Goal: Information Seeking & Learning: Learn about a topic

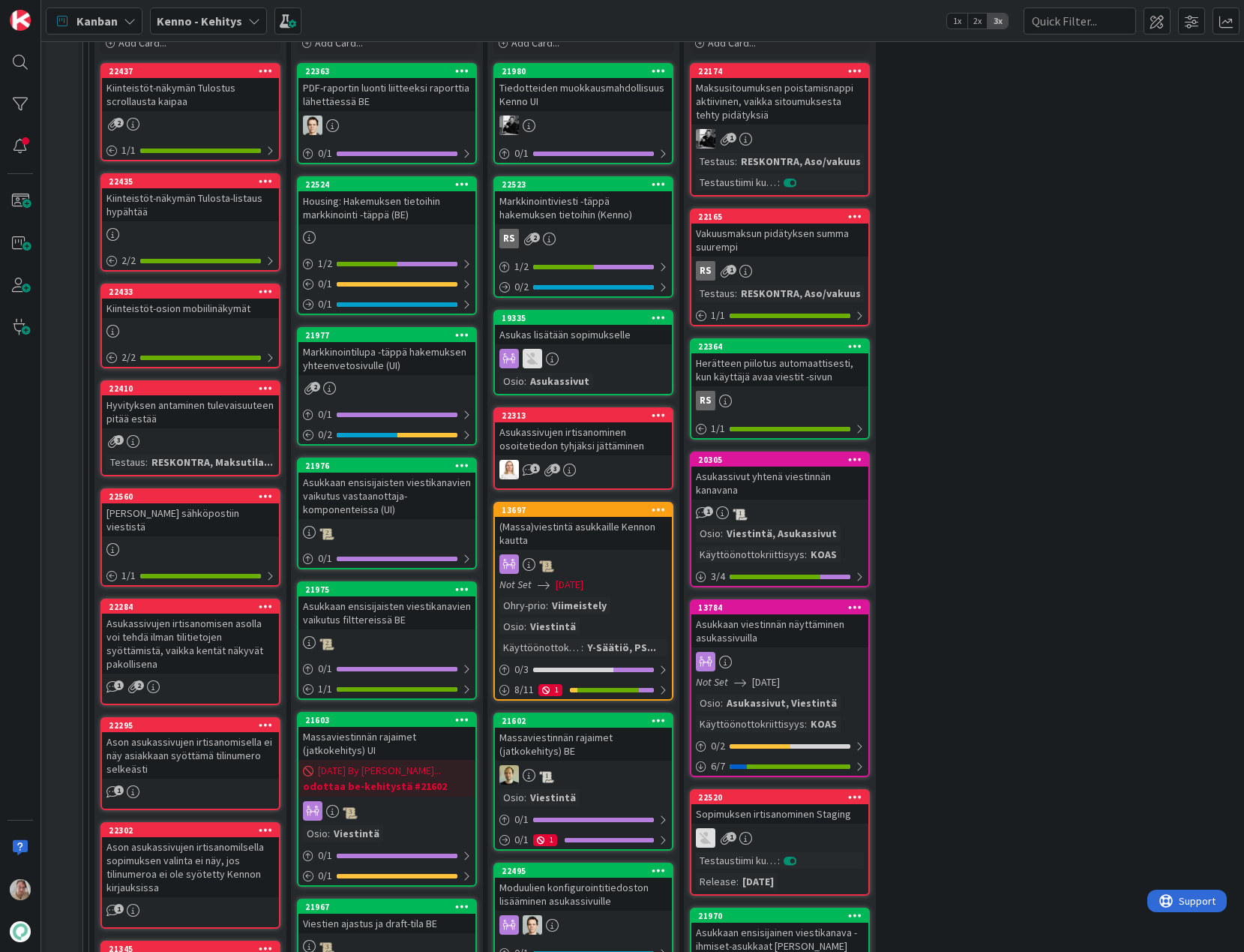
scroll to position [482, 0]
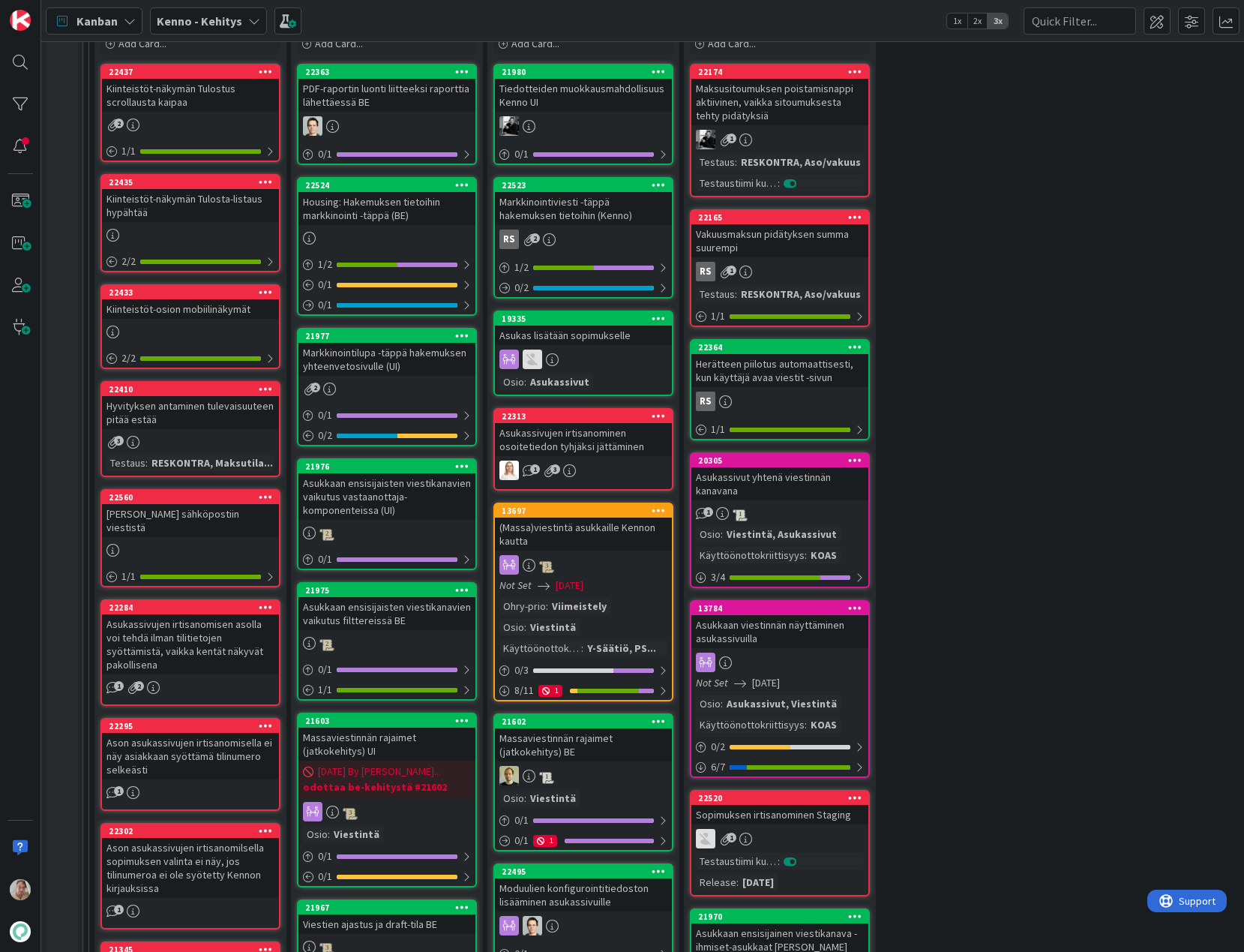
click at [817, 252] on div "Vakuusmaksun pidätyksen summa suurempi" at bounding box center [780, 241] width 177 height 33
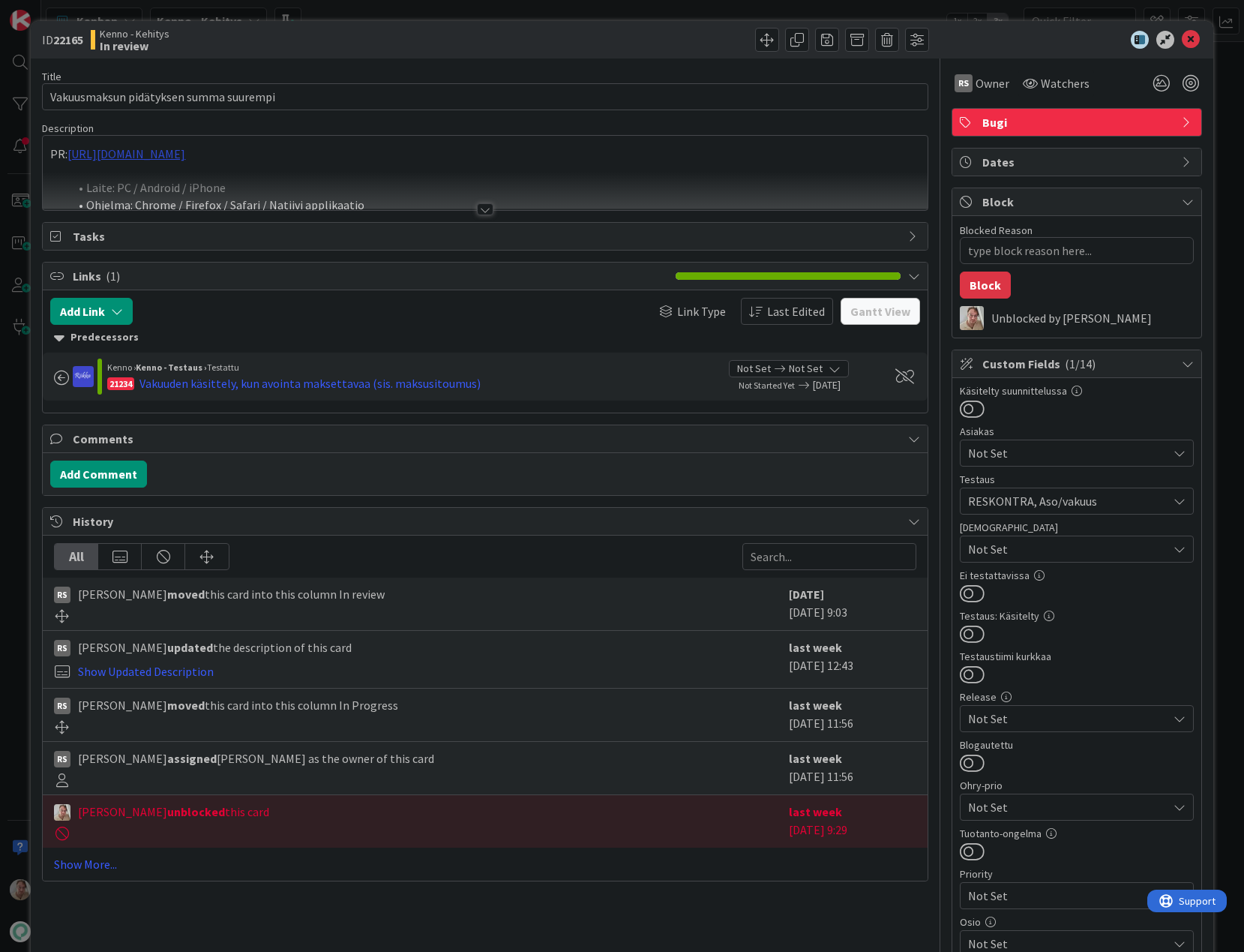
click at [277, 155] on div "PR: [URL][DOMAIN_NAME] Laite: PC / Android / iPhone Ohjelma: Chrome / Firefox /…" at bounding box center [484, 172] width 885 height 75
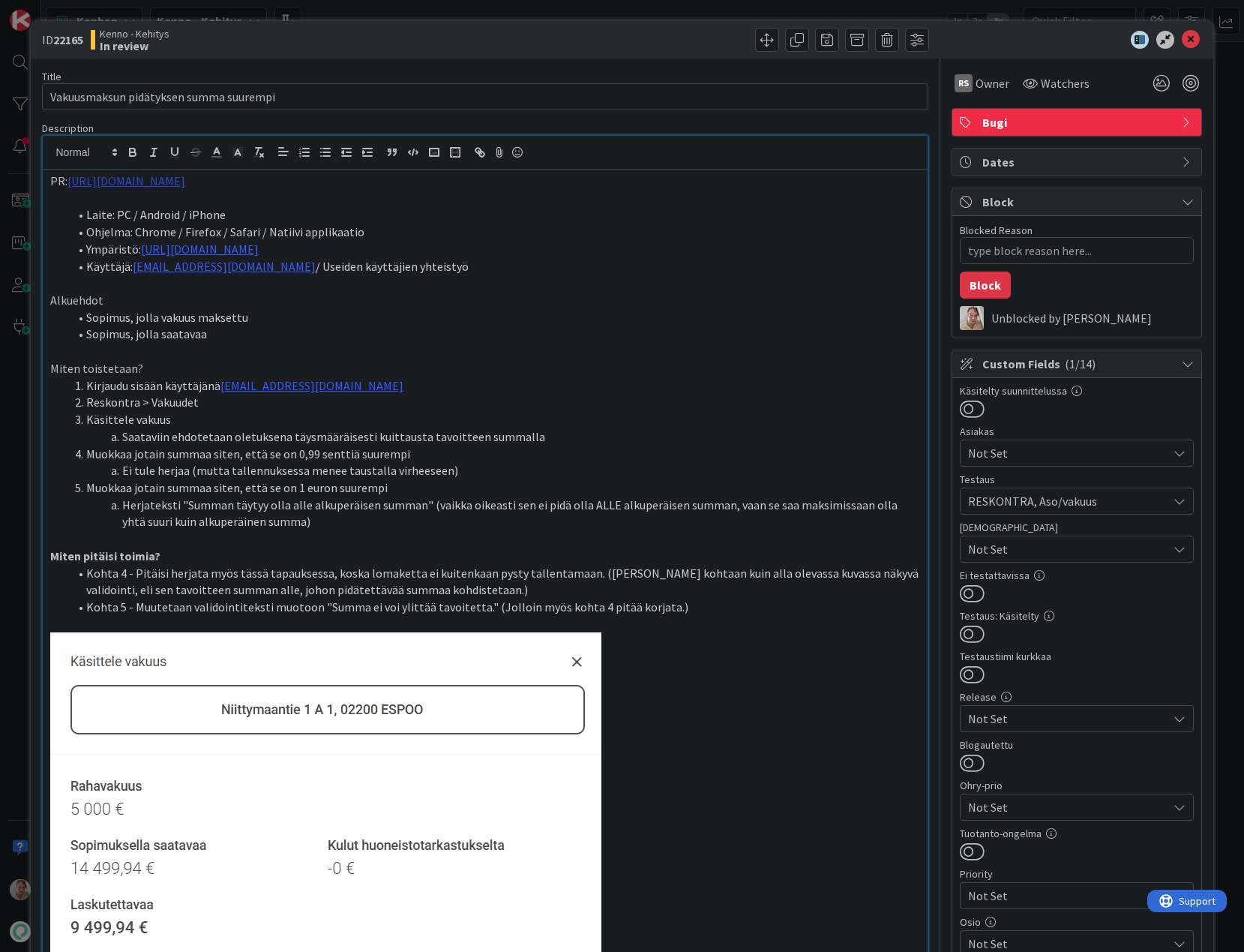
click at [185, 178] on link "[URL][DOMAIN_NAME]" at bounding box center [127, 180] width 118 height 15
click at [197, 207] on link "[URL][DOMAIN_NAME]" at bounding box center [145, 210] width 103 height 19
click at [1182, 35] on icon at bounding box center [1191, 40] width 18 height 18
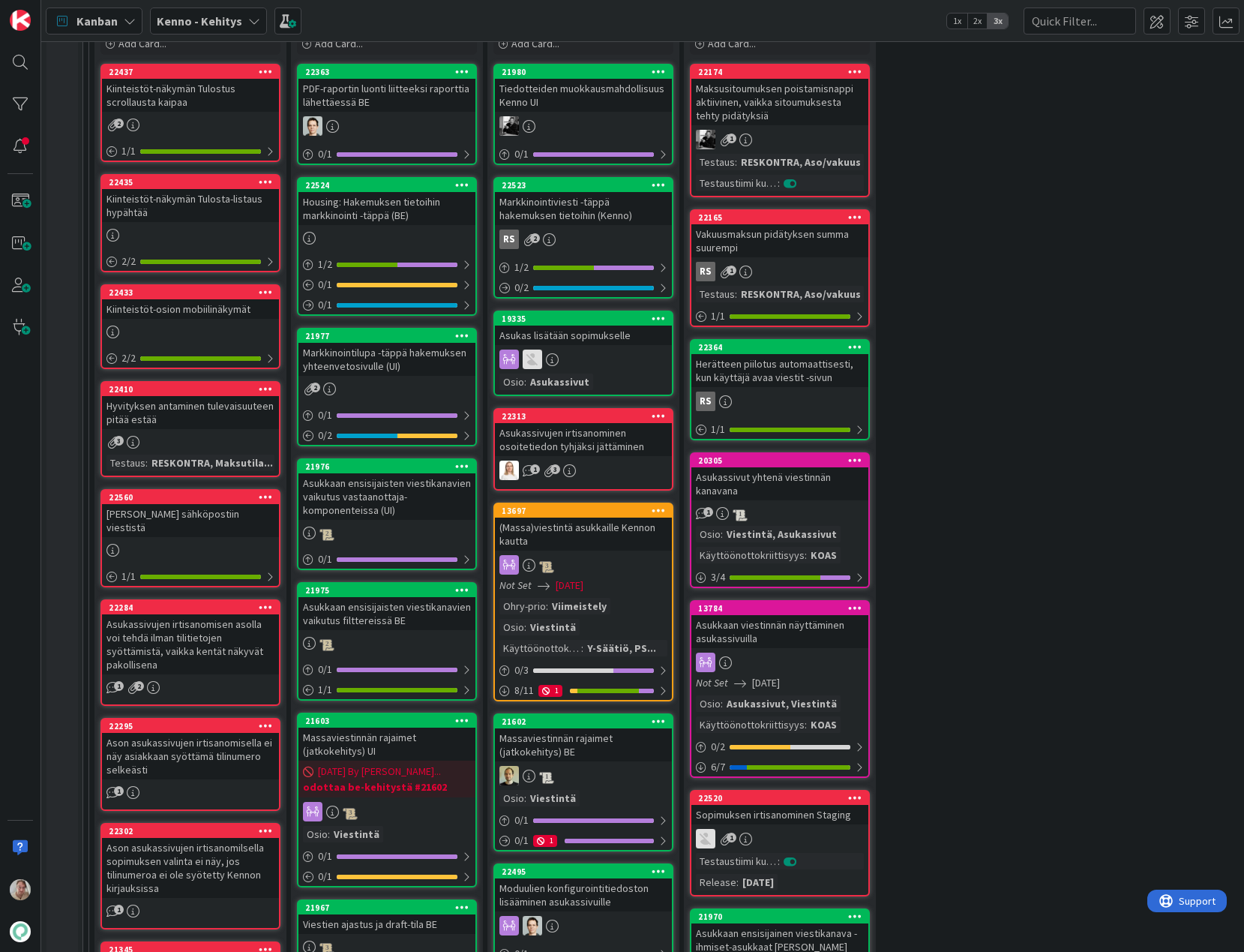
click at [796, 378] on div "Herätteen piilotus automaattisesti, kun käyttäjä avaa viestit -sivun" at bounding box center [780, 370] width 177 height 33
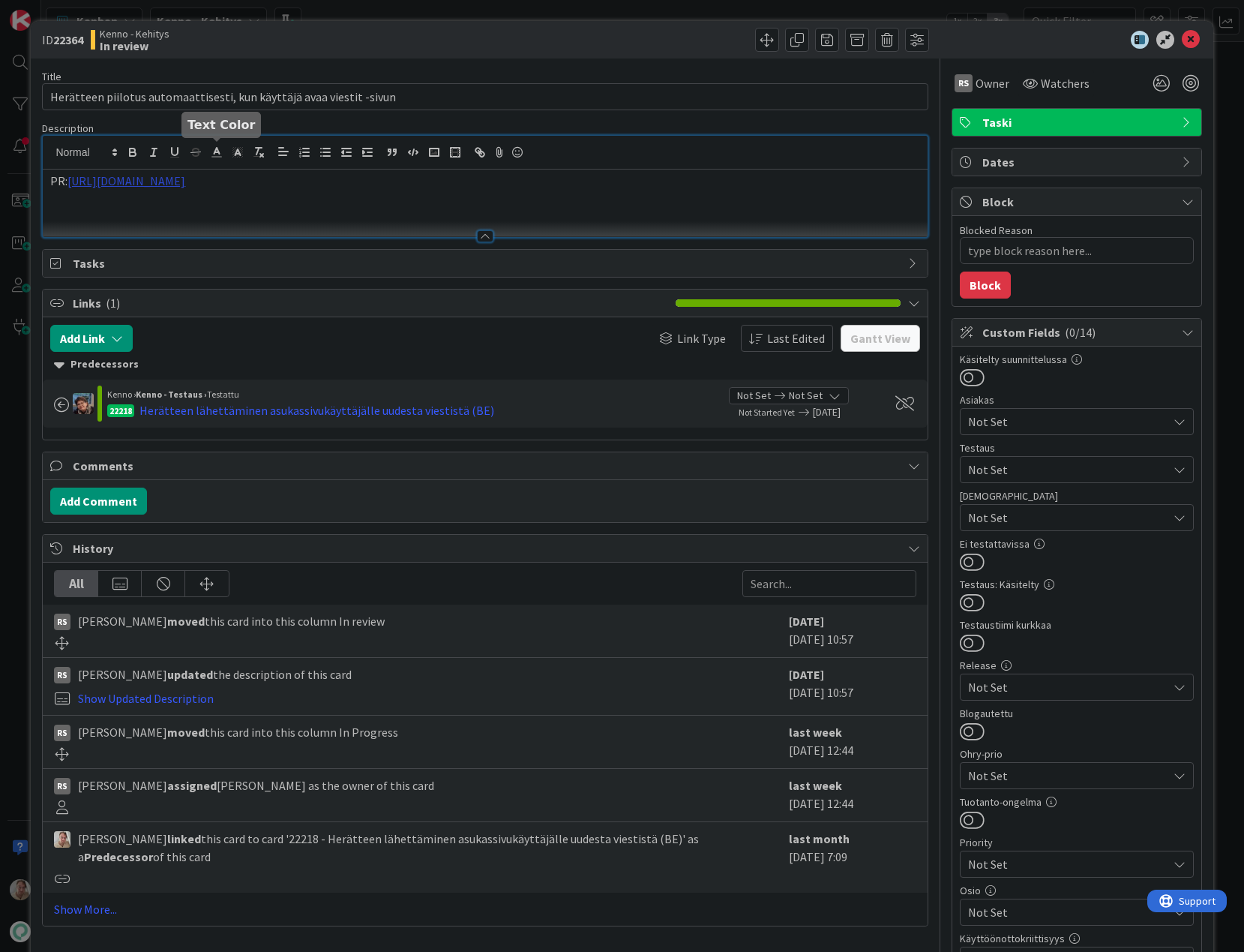
click at [217, 154] on div "PR: [URL][DOMAIN_NAME]" at bounding box center [484, 186] width 885 height 102
click at [197, 203] on link "[URL][DOMAIN_NAME]" at bounding box center [145, 210] width 103 height 19
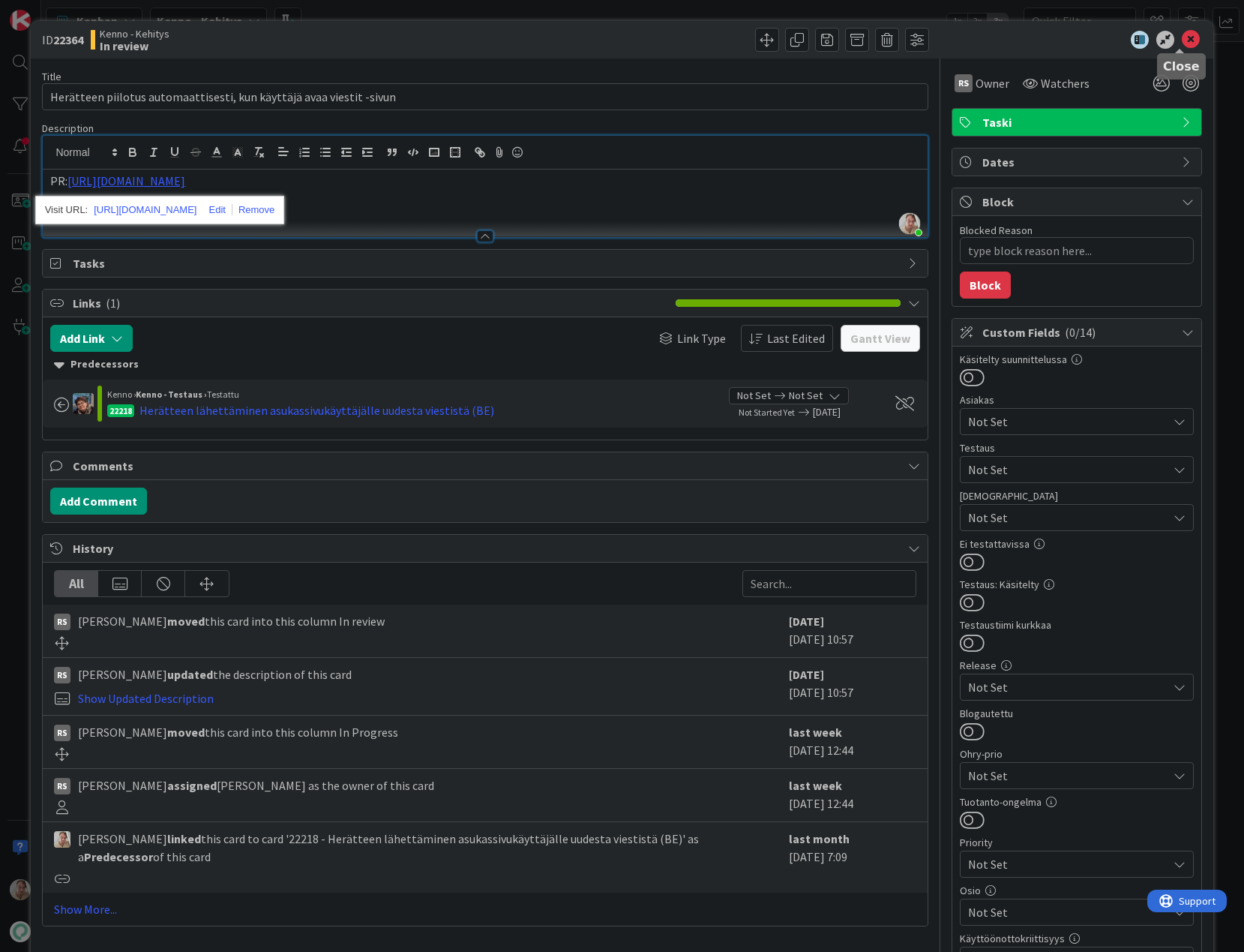
click at [1182, 41] on icon at bounding box center [1191, 40] width 18 height 18
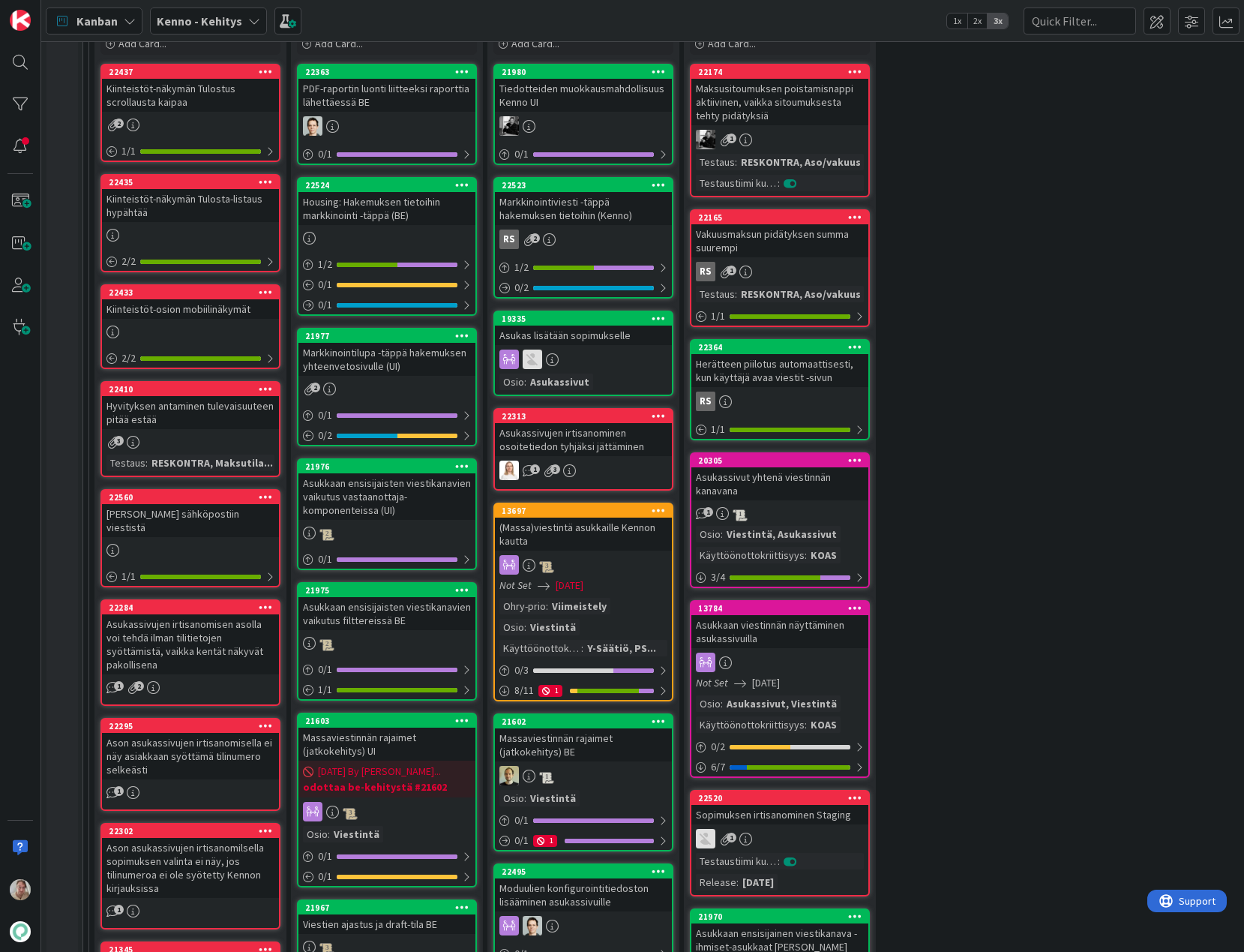
click at [799, 242] on div "Vakuusmaksun pidätyksen summa suurempi" at bounding box center [780, 241] width 177 height 33
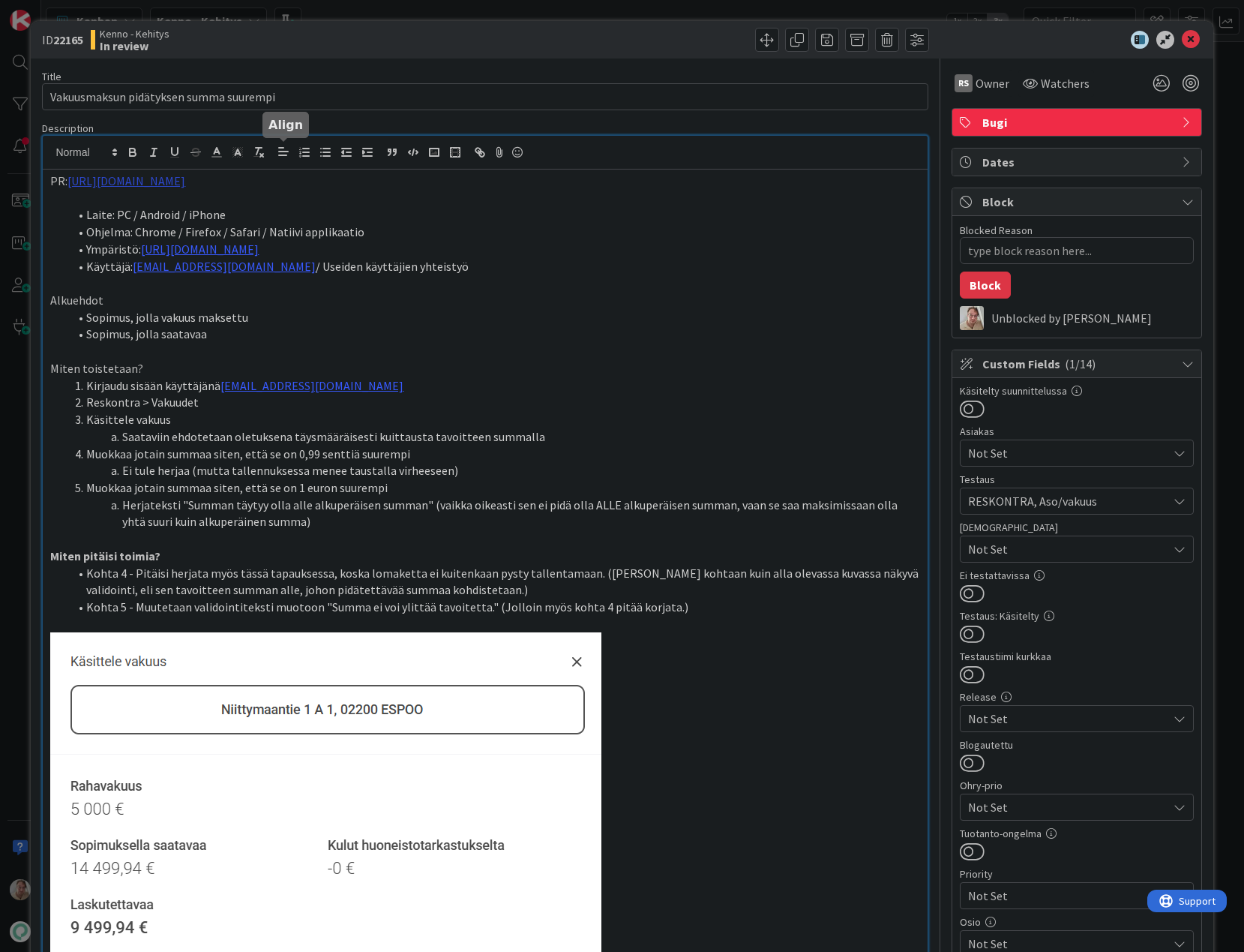
click at [291, 154] on div "PR: [URL][DOMAIN_NAME] Laite: PC / Android / iPhone Ohjelma: Chrome / Firefox /…" at bounding box center [484, 704] width 885 height 1138
click at [195, 207] on link "[URL][DOMAIN_NAME]" at bounding box center [145, 210] width 103 height 19
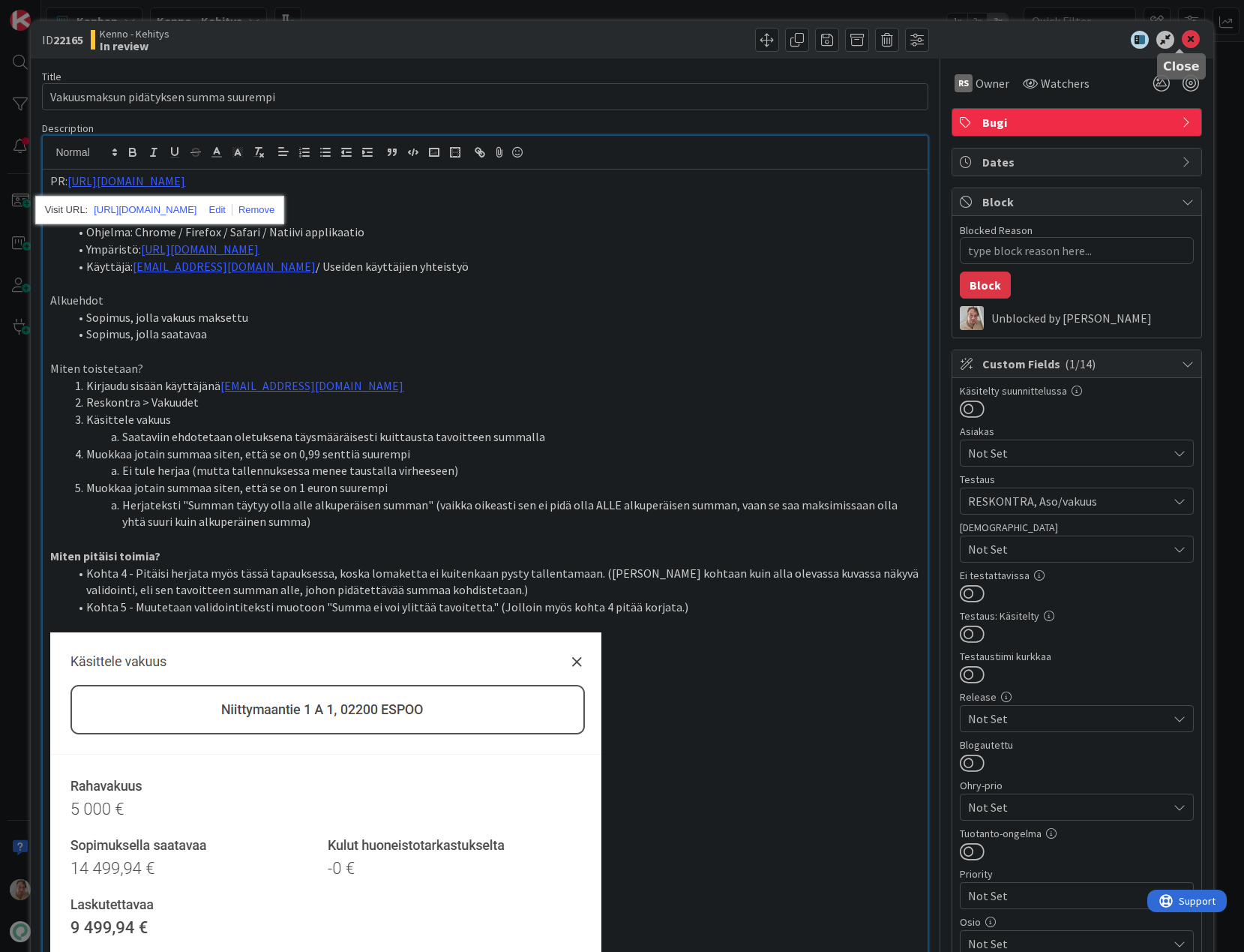
click at [1186, 40] on icon at bounding box center [1191, 40] width 18 height 18
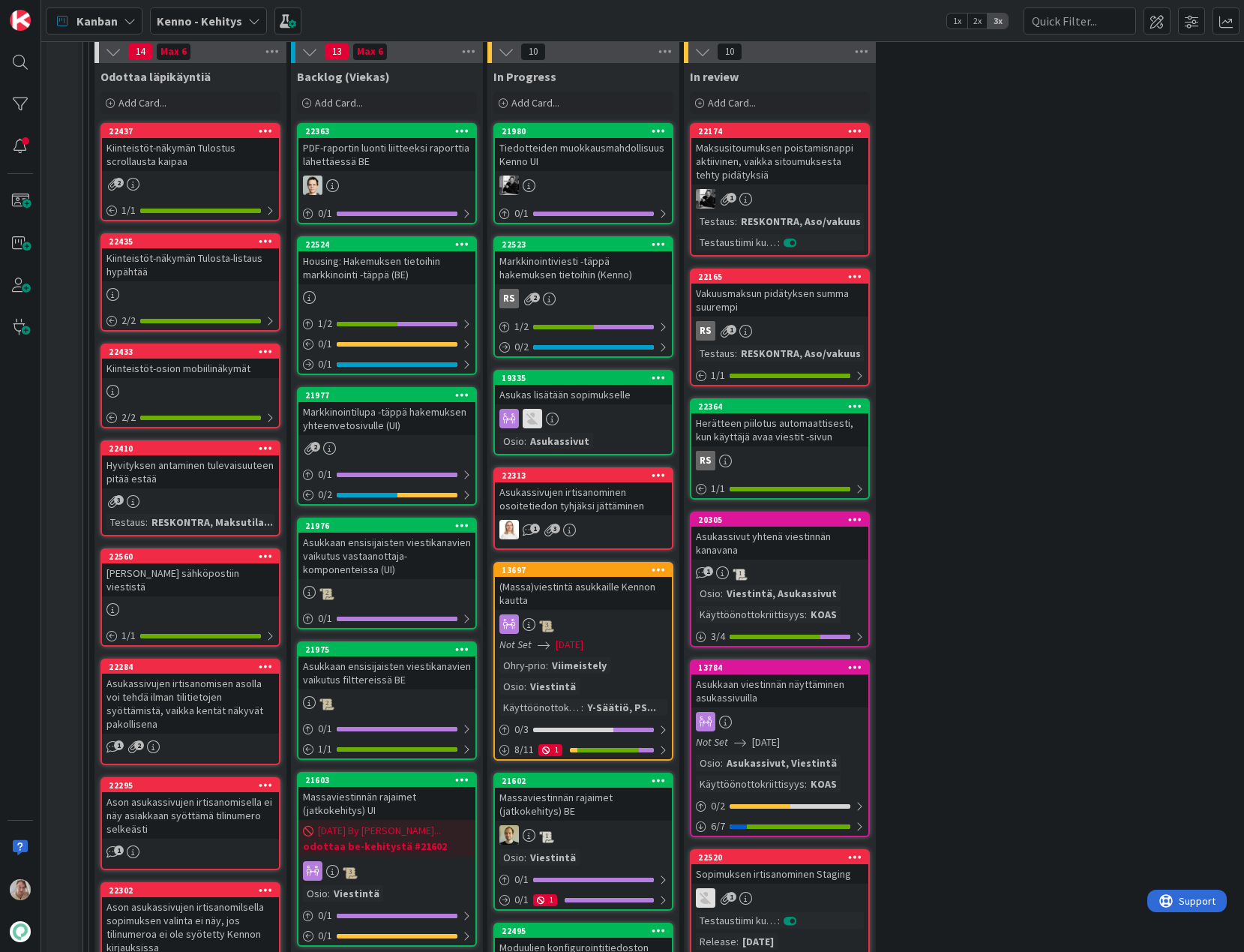
scroll to position [424, 0]
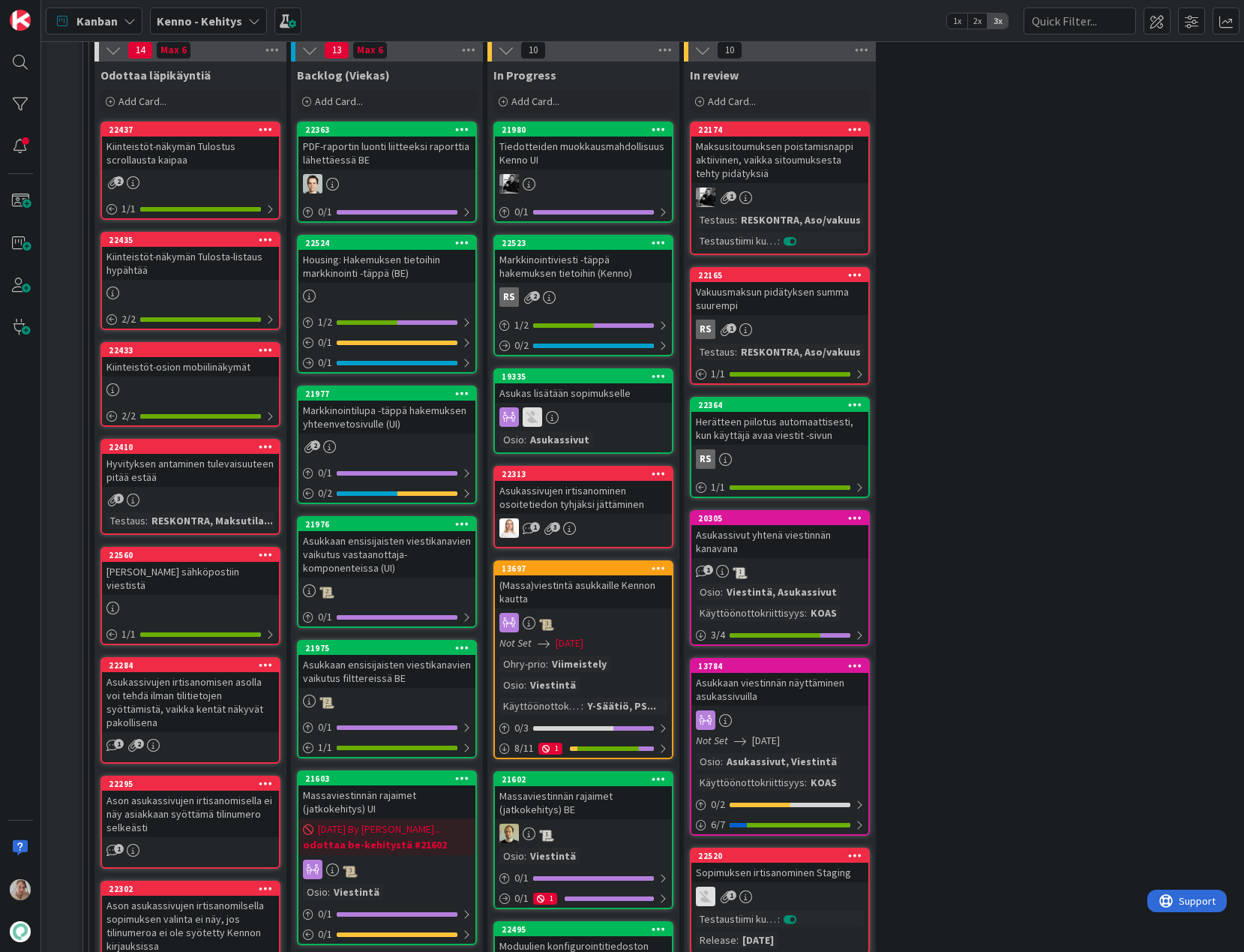
click at [219, 148] on div "Kiinteistöt-näkymän Tulostus scrollausta kaipaa" at bounding box center [190, 153] width 177 height 33
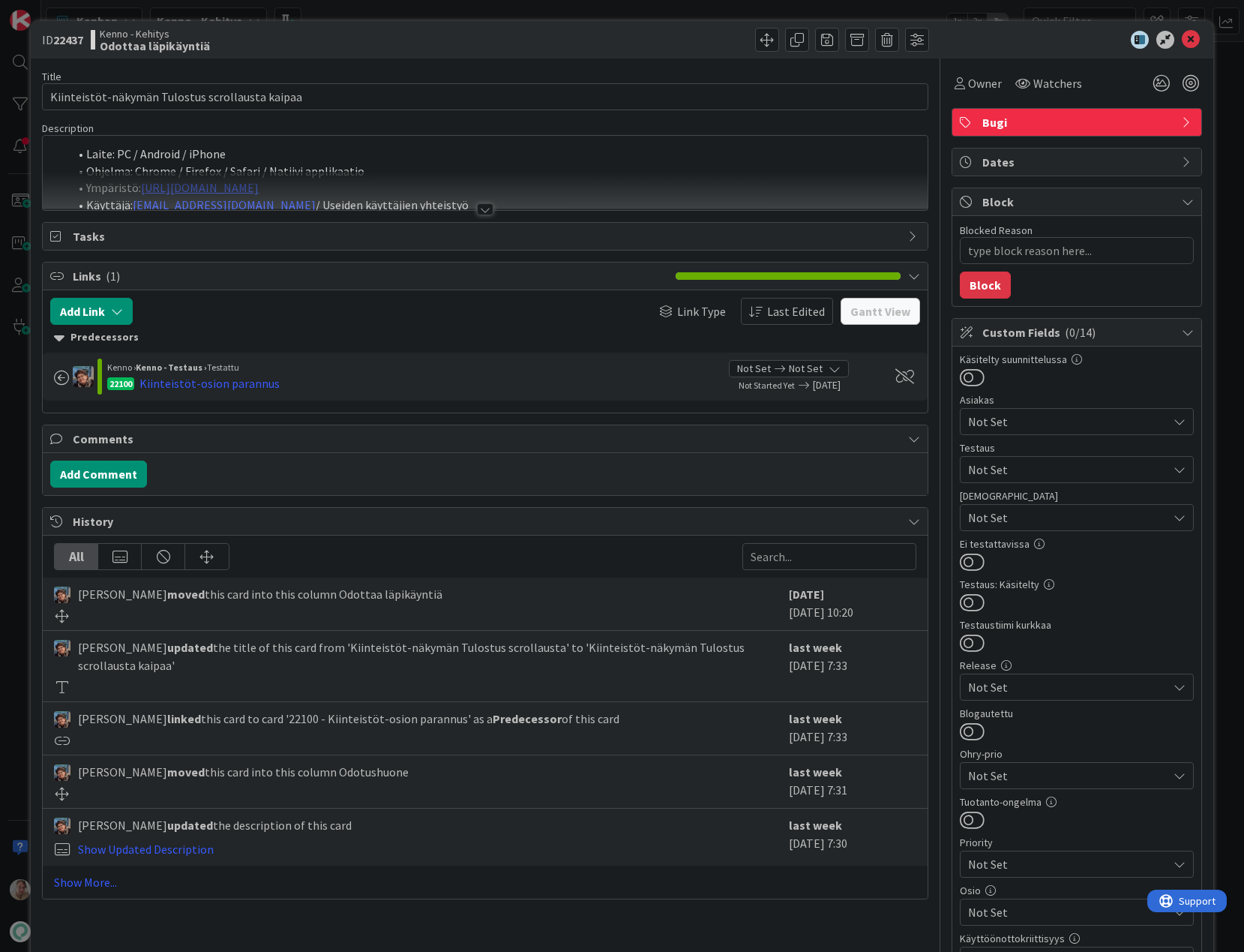
click at [399, 159] on div "Laite: PC / Android / iPhone Ohjelma: Chrome / Firefox / Safari / Natiivi appli…" at bounding box center [484, 172] width 885 height 75
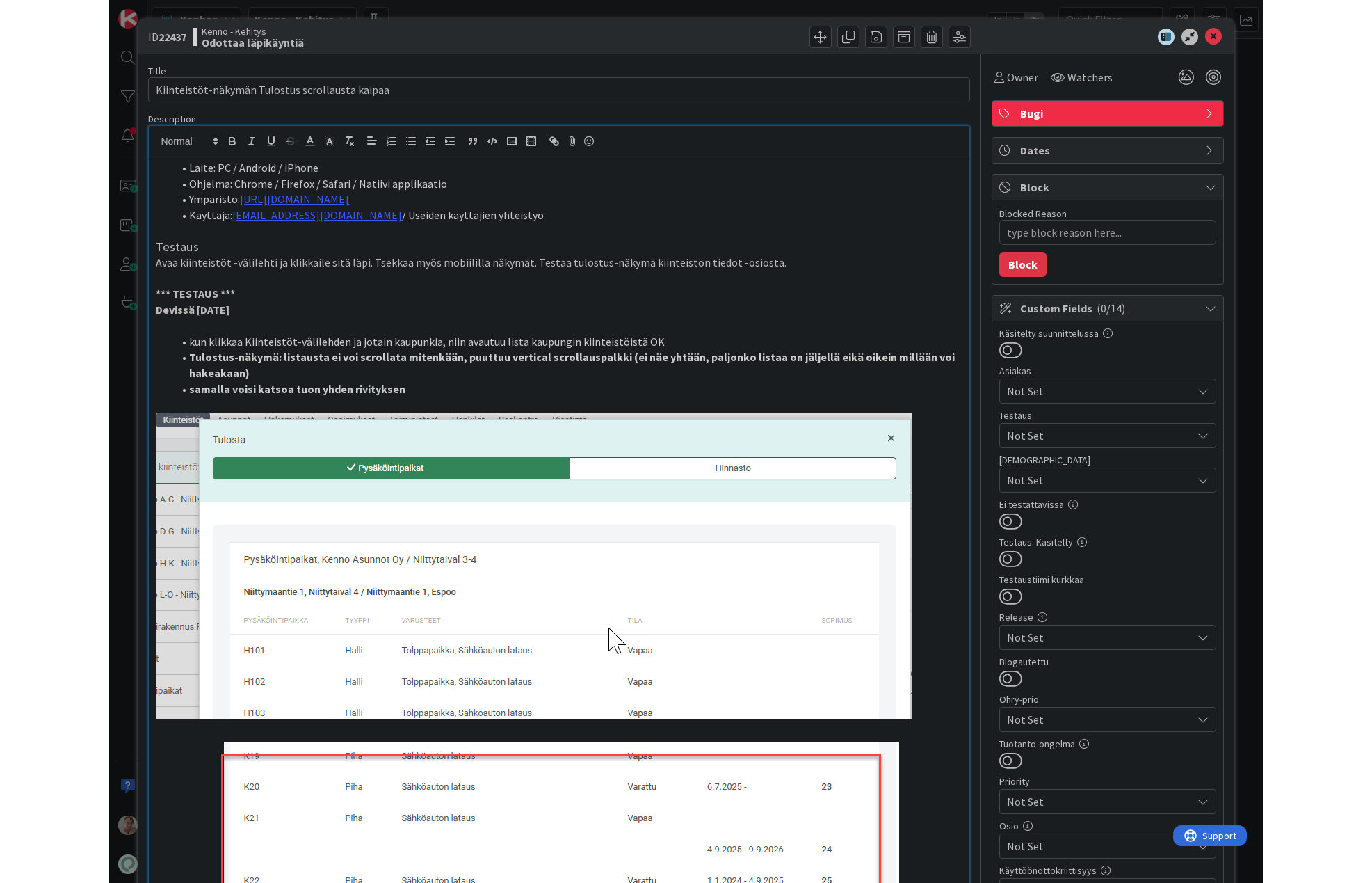
scroll to position [475, 0]
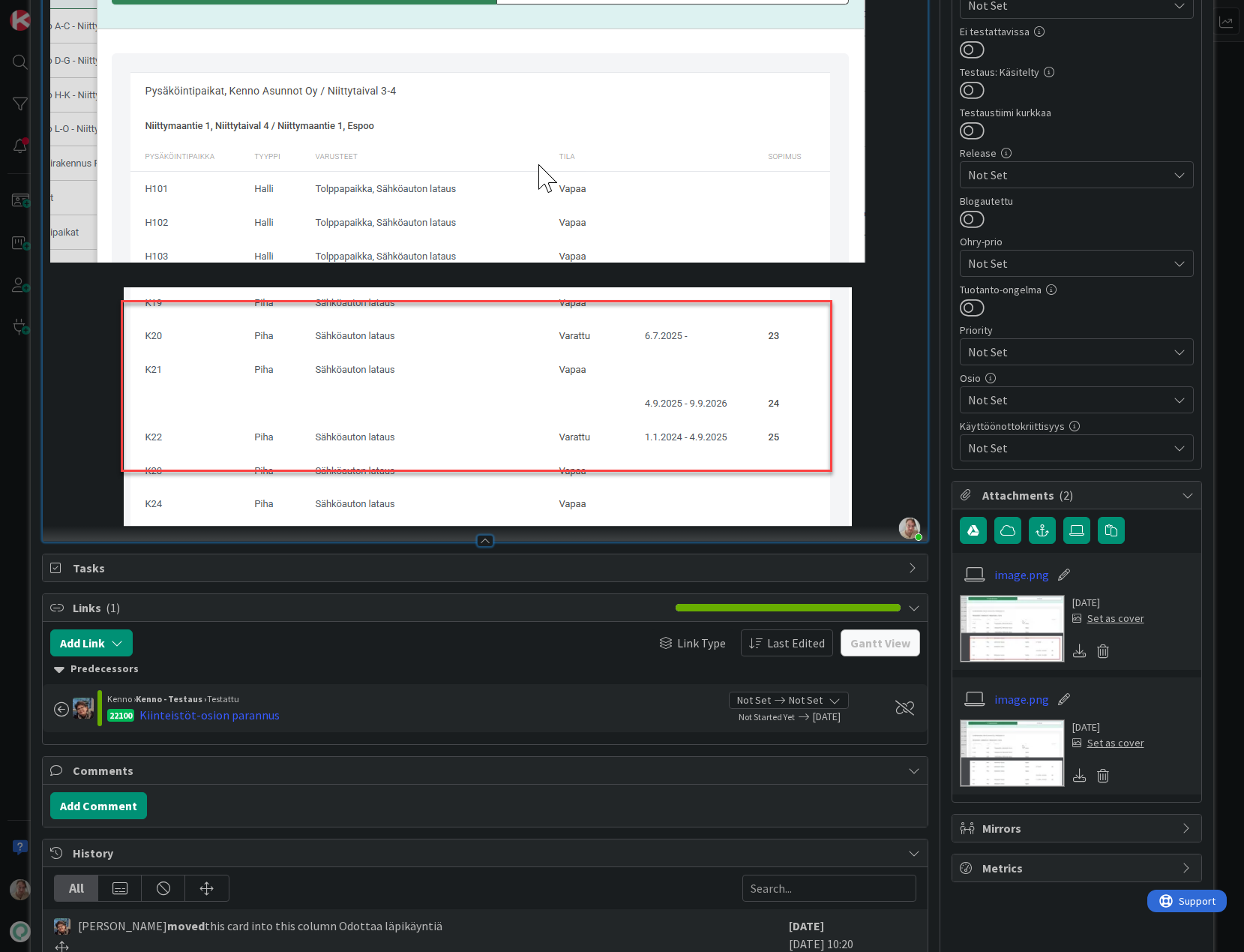
type textarea "x"
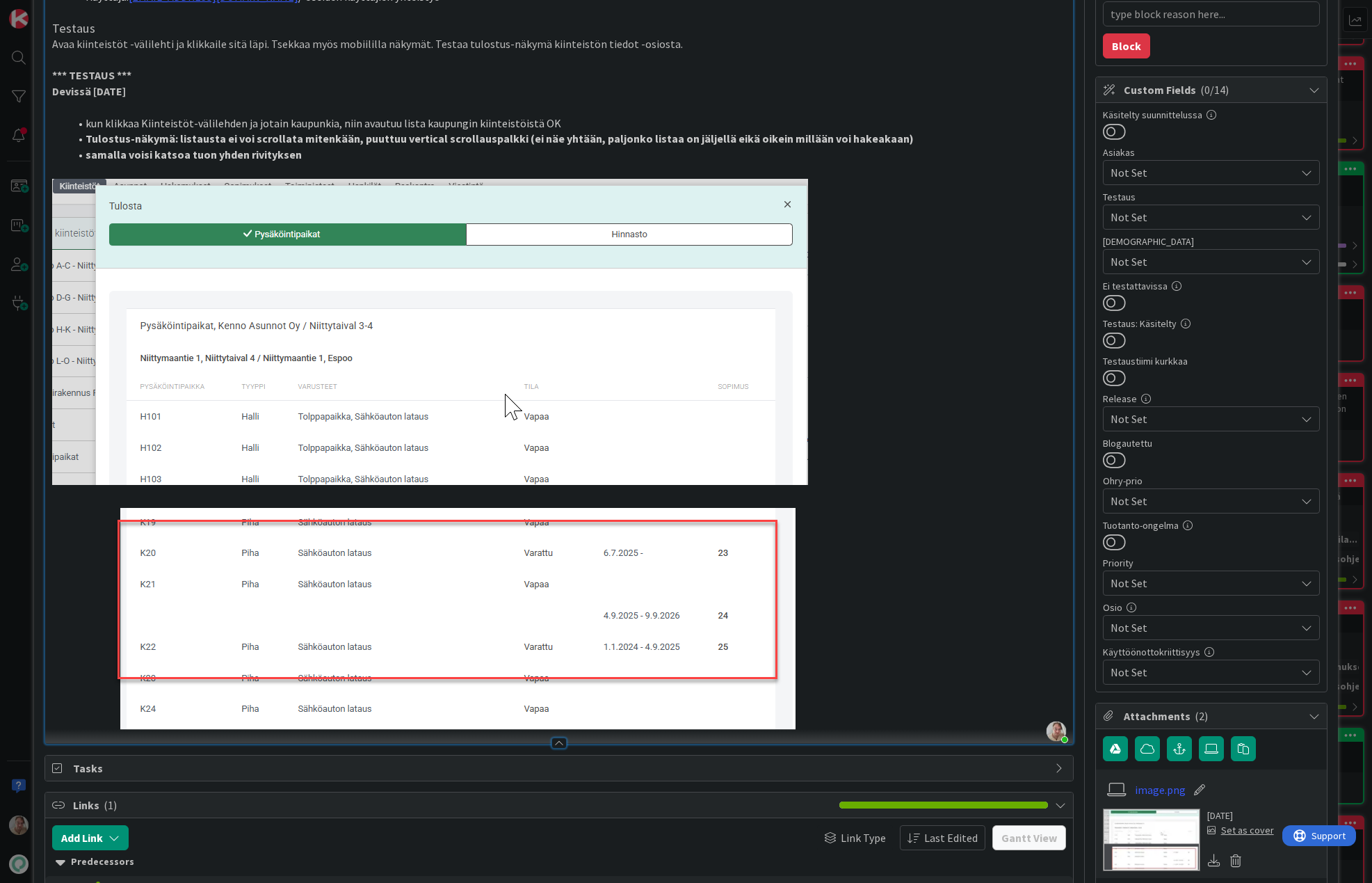
scroll to position [0, 0]
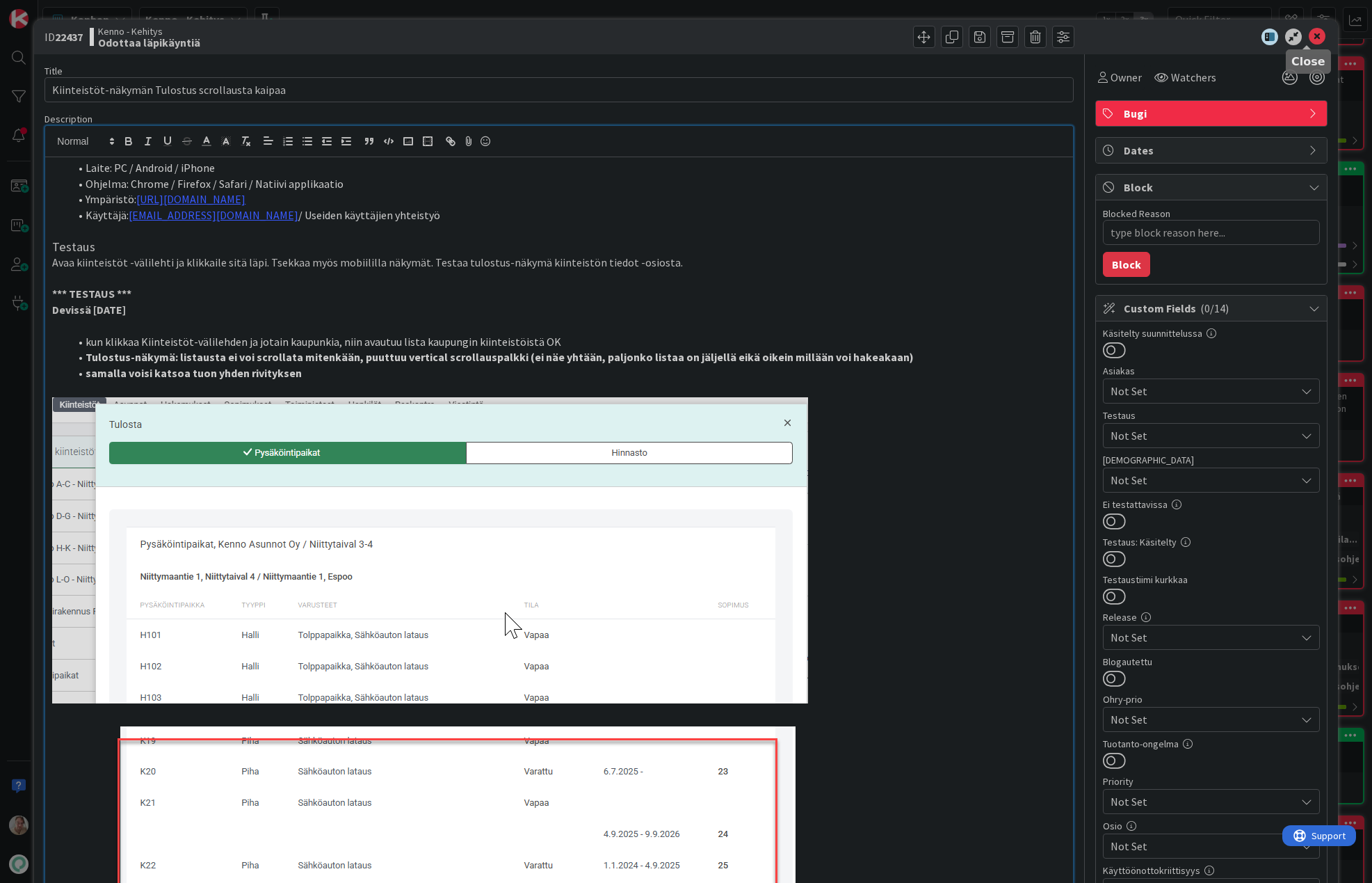
click at [1153, 35] on icon at bounding box center [1316, 37] width 17 height 17
